Goal: Task Accomplishment & Management: Complete application form

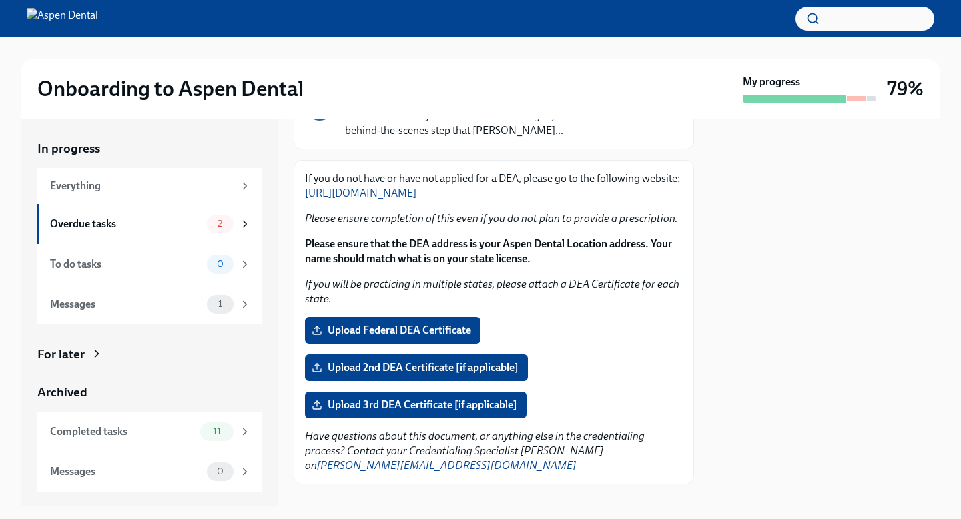
scroll to position [144, 0]
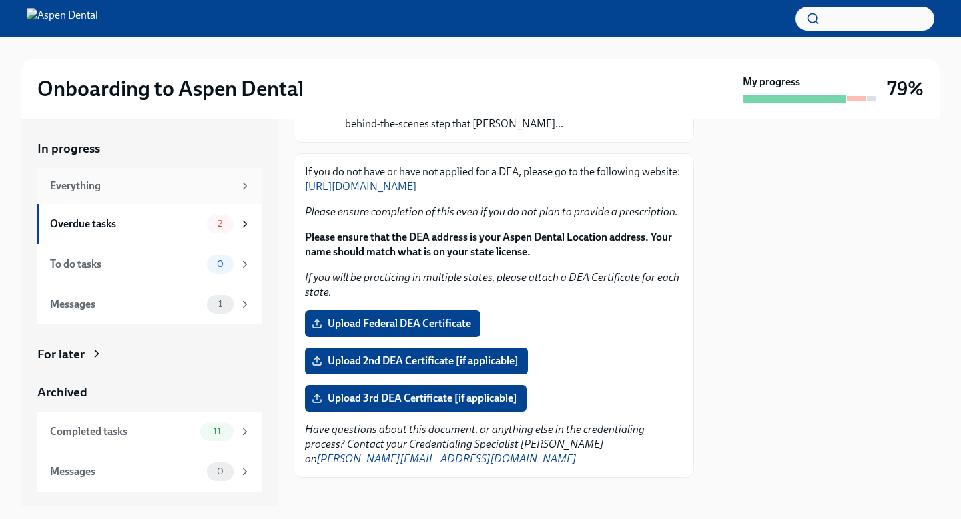
click at [147, 184] on div "Everything" at bounding box center [141, 186] width 183 height 15
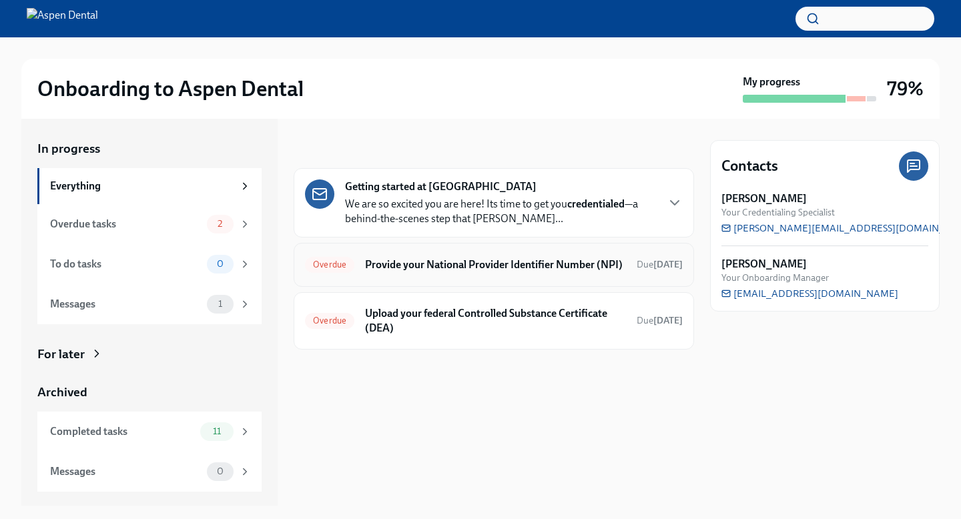
click at [430, 272] on h6 "Provide your National Provider Identifier Number (NPI)" at bounding box center [495, 265] width 261 height 15
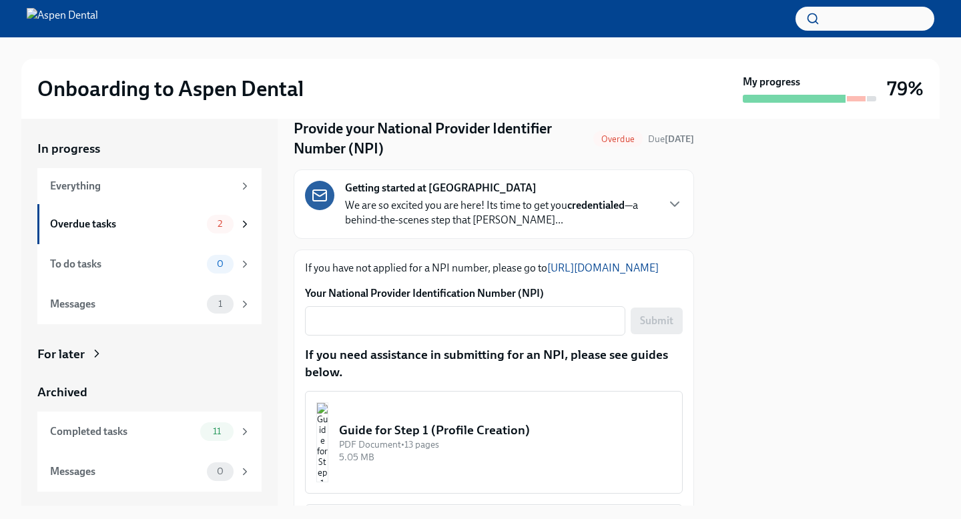
scroll to position [57, 0]
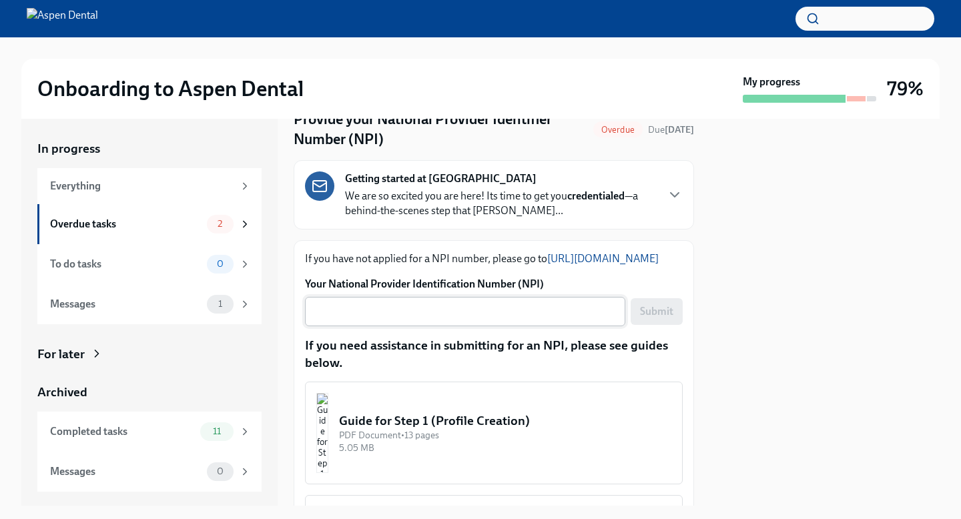
click at [554, 320] on textarea "Your National Provider Identification Number (NPI)" at bounding box center [465, 312] width 304 height 16
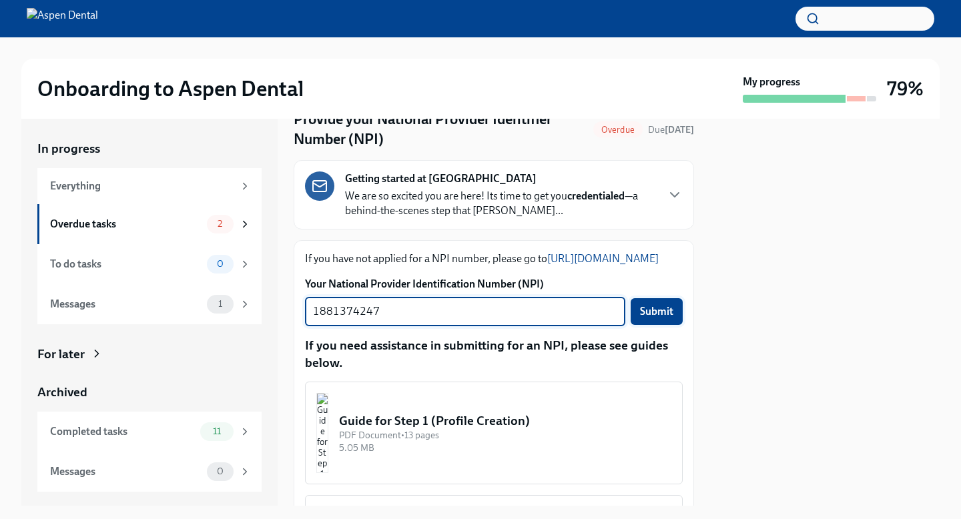
type textarea "1881374247"
click at [658, 318] on span "Submit" at bounding box center [656, 311] width 33 height 13
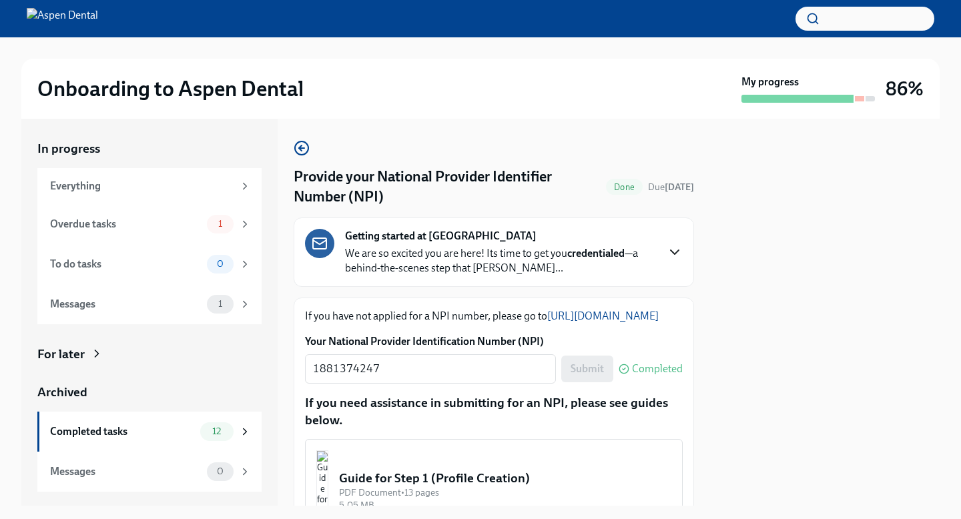
click at [672, 248] on icon "button" at bounding box center [674, 252] width 16 height 16
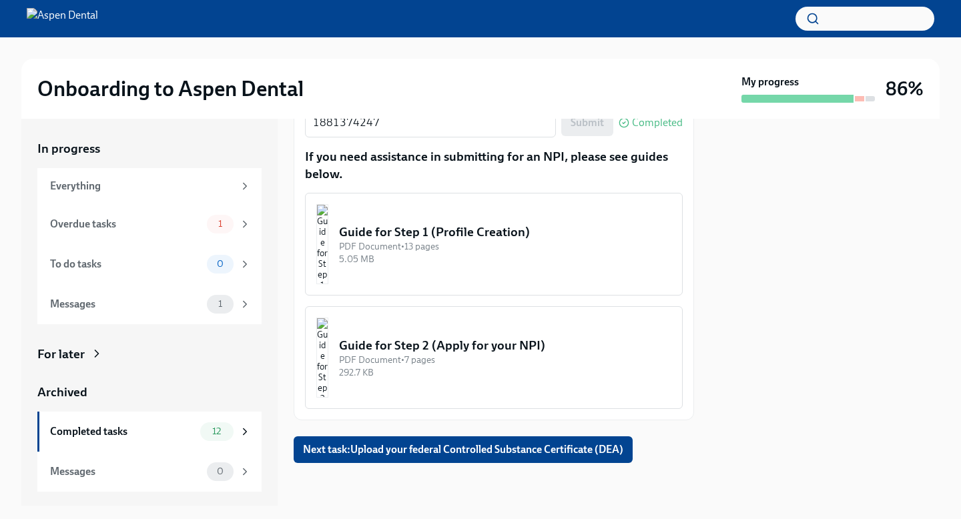
scroll to position [1631, 0]
click at [190, 223] on div "Overdue tasks" at bounding box center [125, 224] width 151 height 15
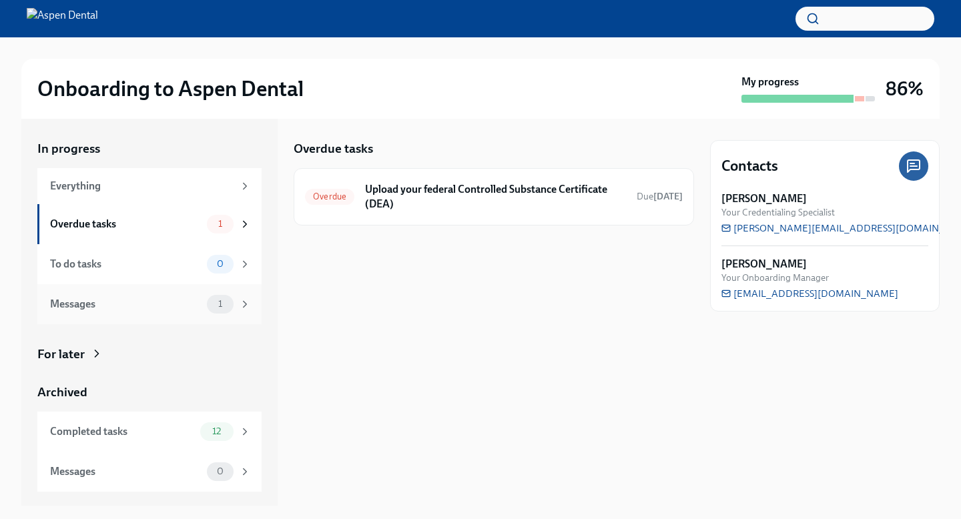
click at [216, 320] on div "Messages 1" at bounding box center [149, 304] width 224 height 40
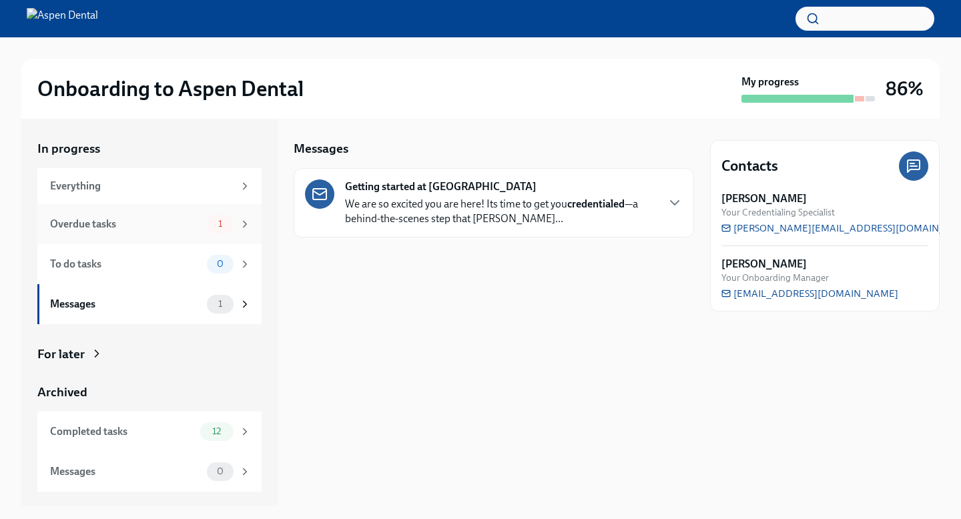
click at [193, 233] on div "Overdue tasks 1" at bounding box center [149, 224] width 224 height 40
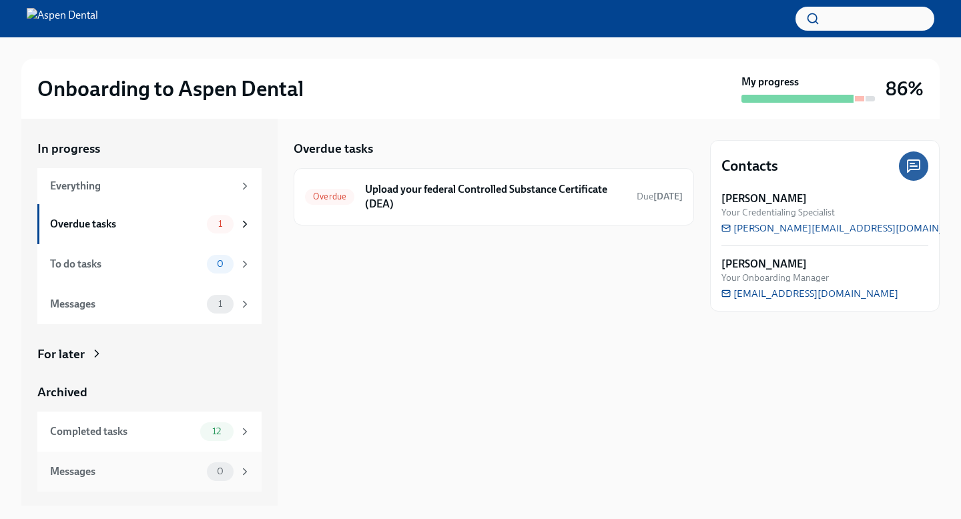
click at [241, 456] on div "Messages 0" at bounding box center [149, 472] width 224 height 40
